Goal: Contribute content: Add original content to the website for others to see

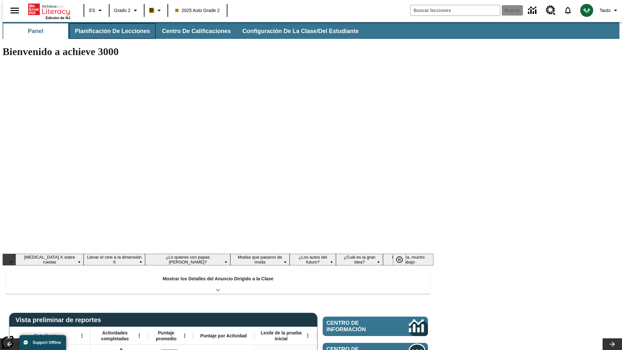
click at [109, 31] on button "Planificación de lecciones" at bounding box center [112, 31] width 86 height 16
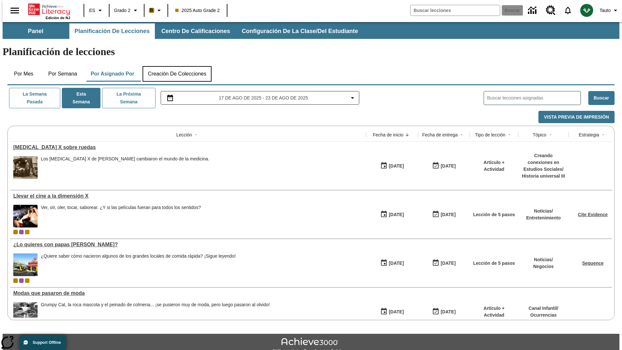
click at [177, 66] on button "Creación de colecciones" at bounding box center [177, 74] width 69 height 16
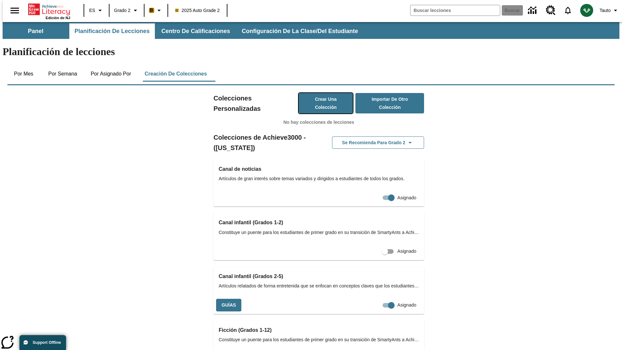
click at [319, 93] on button "Crear una colección" at bounding box center [326, 103] width 54 height 20
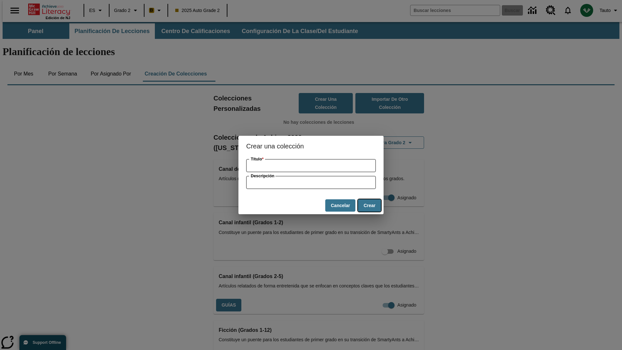
click at [370, 206] on button "Crear" at bounding box center [369, 205] width 23 height 13
type input "Bespoke Bronze Sausages"
type input "some collection description"
